Goal: Communication & Community: Answer question/provide support

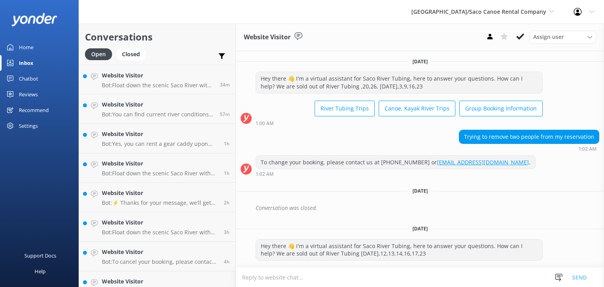
scroll to position [204, 0]
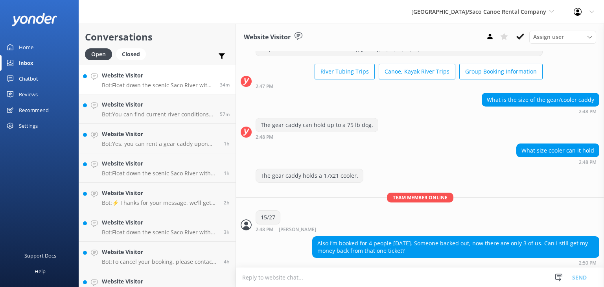
click at [148, 84] on p "Bot: Float down the scenic Saco River with our tubing trips! Check out rates an…" at bounding box center [158, 85] width 112 height 7
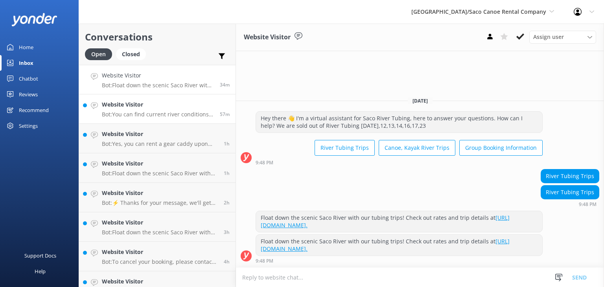
click at [128, 114] on p "Bot: You can find current river conditions online at [URL][DOMAIN_NAME]." at bounding box center [158, 114] width 112 height 7
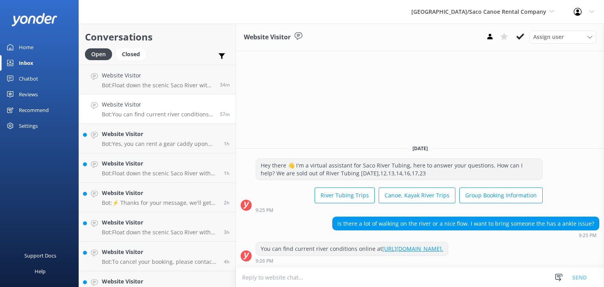
click at [305, 277] on textarea at bounding box center [420, 277] width 368 height 19
type textarea "not recommended in low water"
click at [581, 277] on button "Send" at bounding box center [579, 277] width 29 height 20
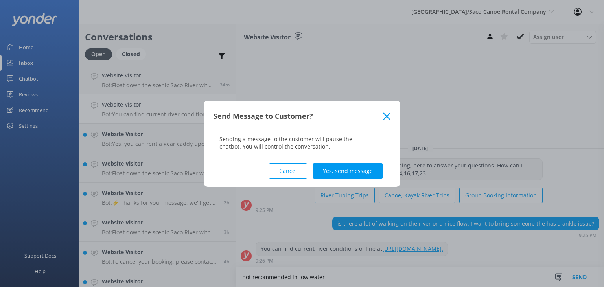
click at [334, 162] on div "Cancel Yes, send message" at bounding box center [302, 170] width 177 height 31
click at [335, 170] on button "Yes, send message" at bounding box center [348, 171] width 70 height 16
